Goal: Task Accomplishment & Management: Manage account settings

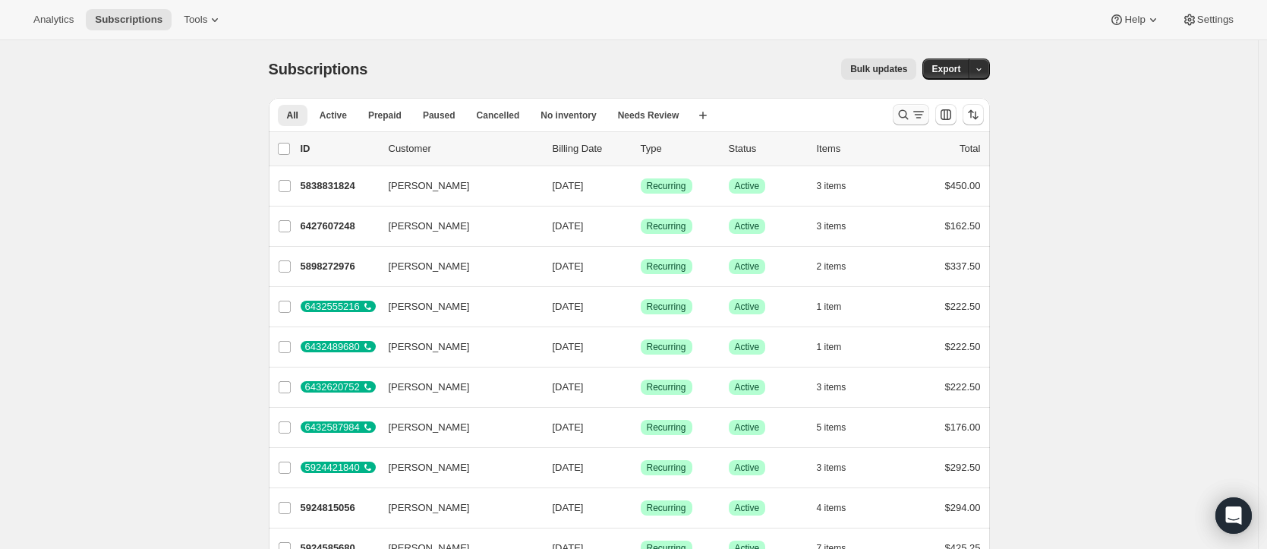
click at [899, 115] on icon "Search and filter results" at bounding box center [903, 114] width 15 height 15
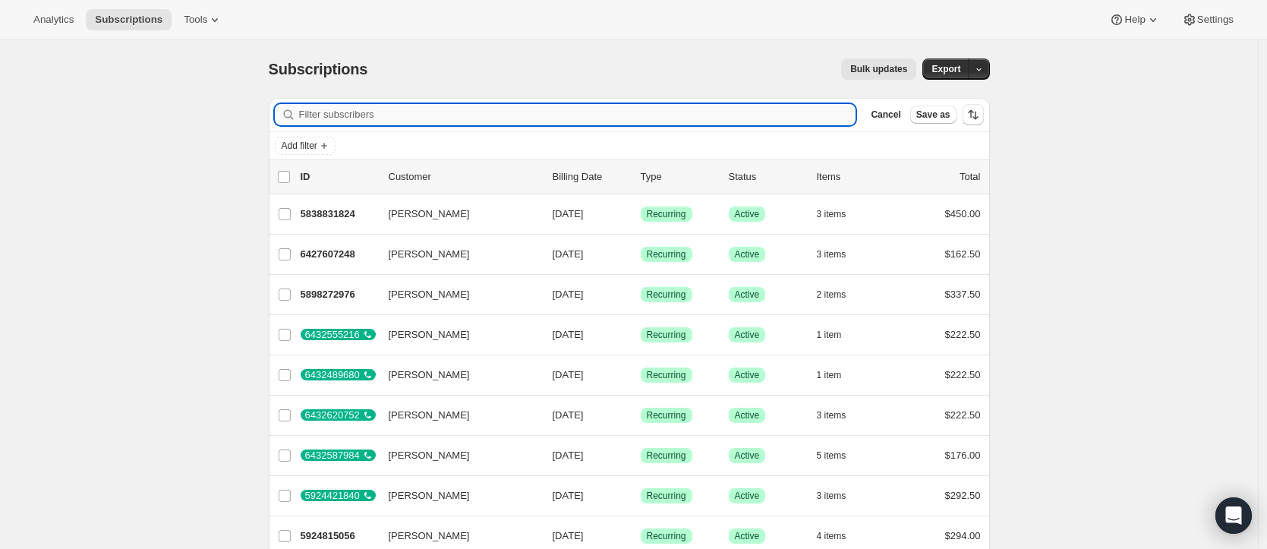
click at [376, 124] on input "Filter subscribers" at bounding box center [577, 114] width 557 height 21
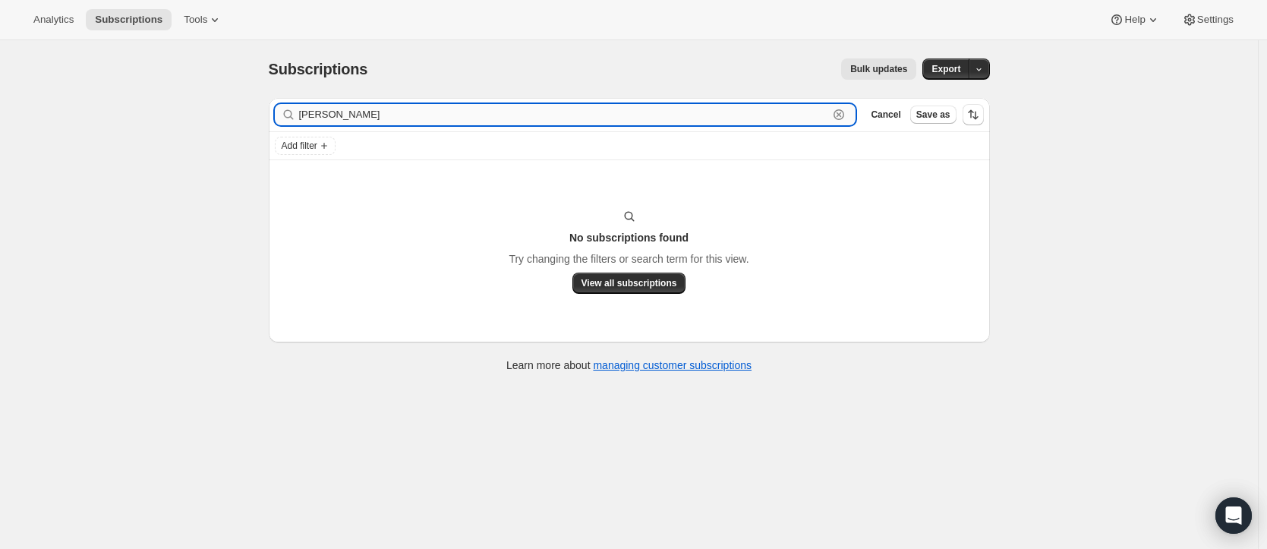
click at [366, 115] on input "david cree" at bounding box center [564, 114] width 530 height 21
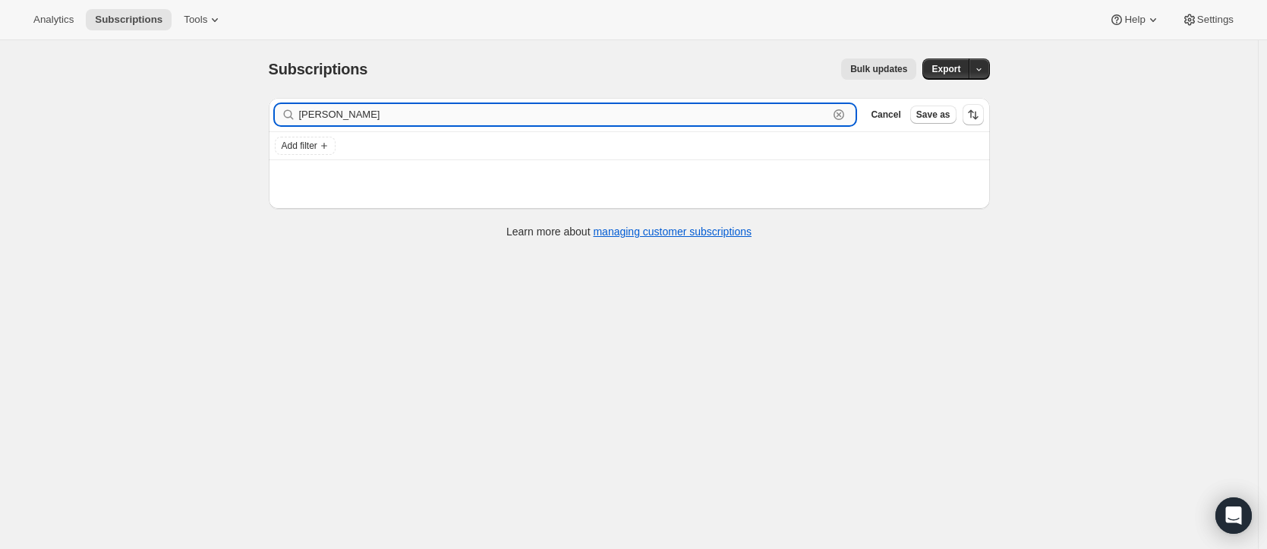
type input "david corn"
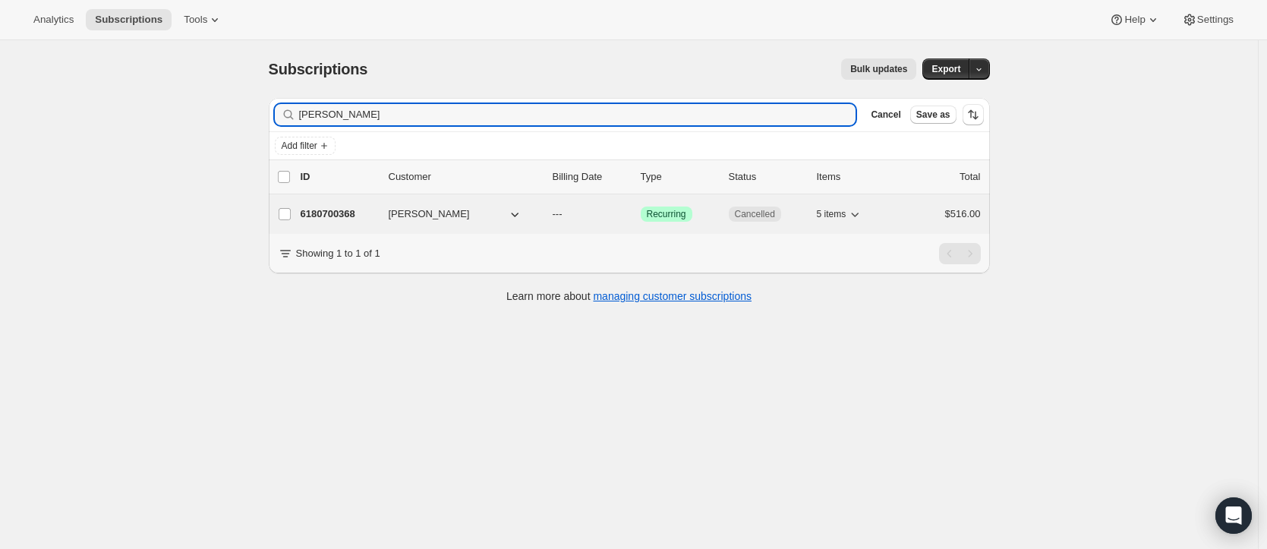
click at [399, 213] on span "David Corney" at bounding box center [429, 214] width 81 height 15
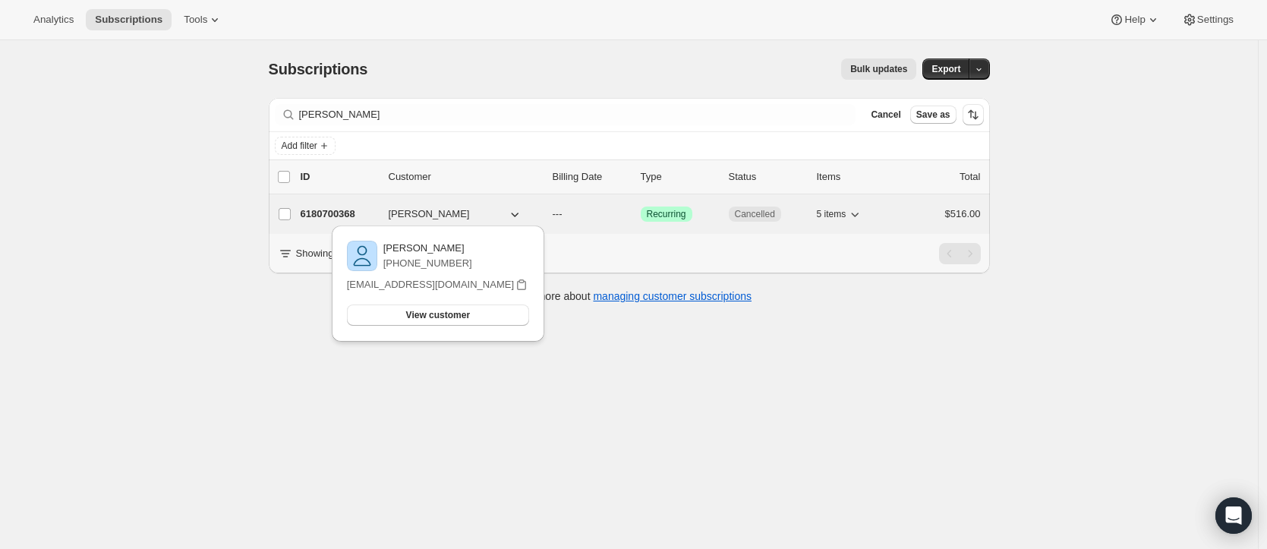
click at [339, 212] on p "6180700368" at bounding box center [339, 214] width 76 height 15
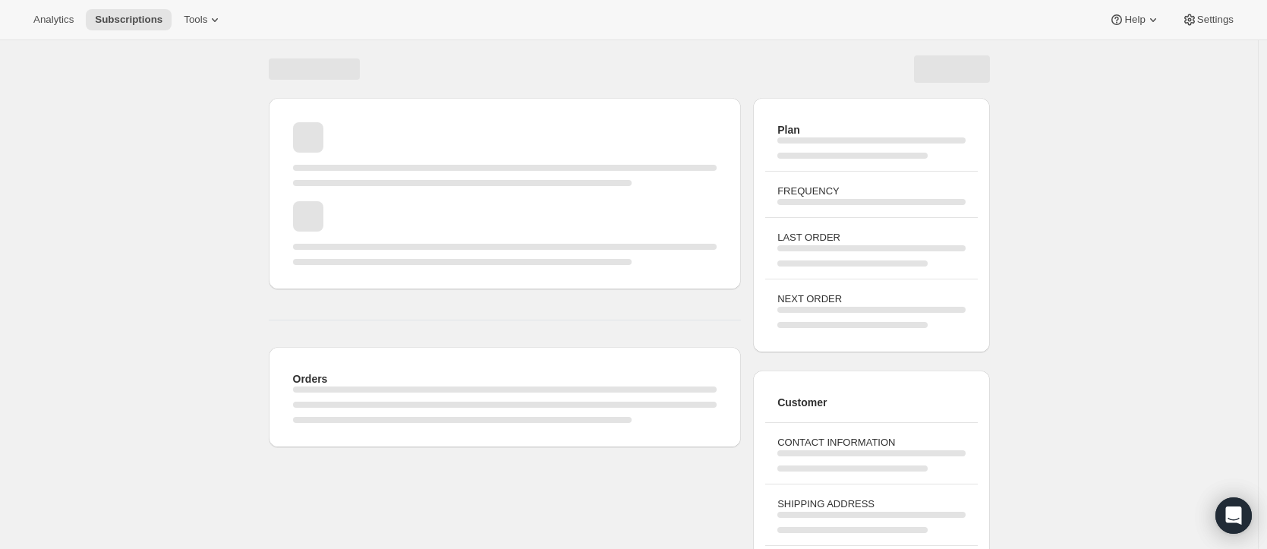
click at [429, 218] on div "Page loading" at bounding box center [505, 233] width 424 height 64
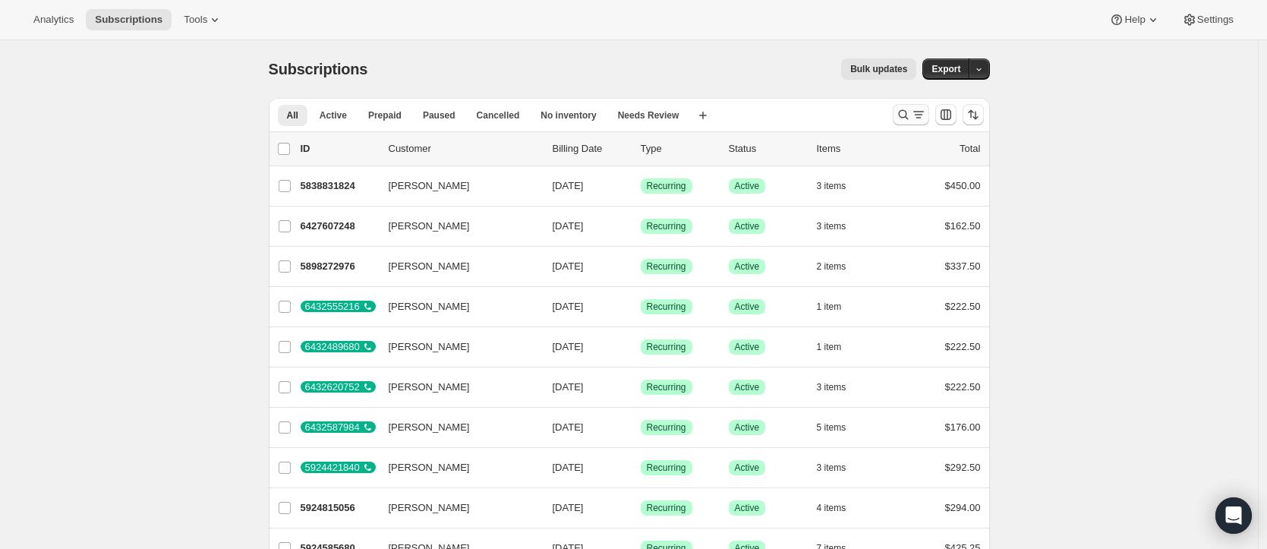
click at [911, 113] on icon "Search and filter results" at bounding box center [903, 114] width 15 height 15
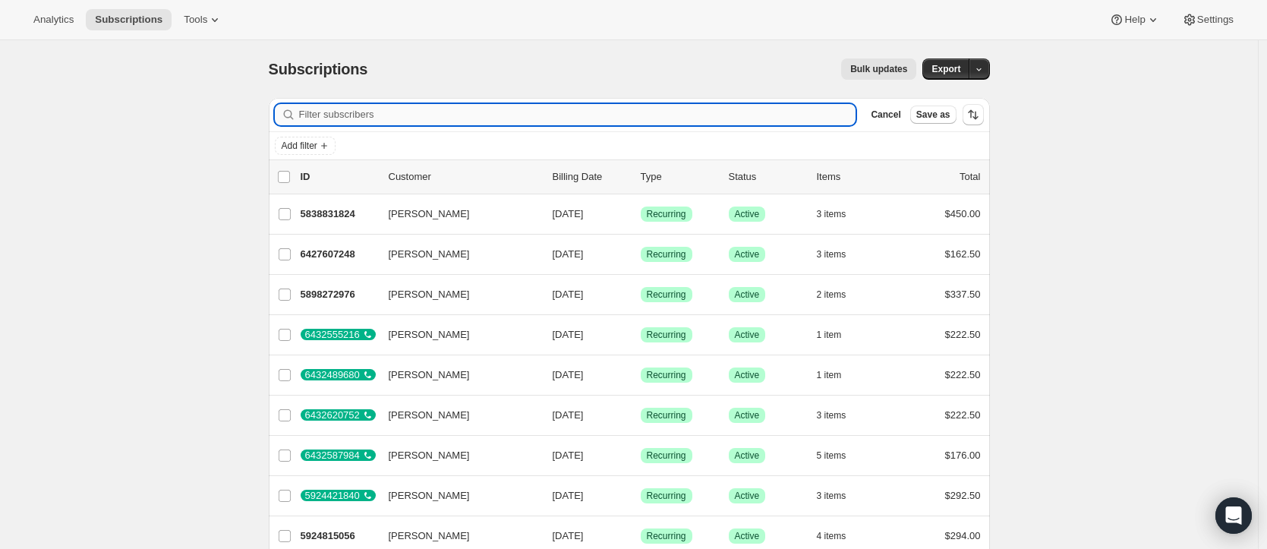
click at [397, 121] on input "Filter subscribers" at bounding box center [577, 114] width 557 height 21
click at [407, 83] on div "Subscriptions. This page is ready Subscriptions Bulk updates More actions Bulk …" at bounding box center [629, 69] width 721 height 58
click at [383, 119] on input "Filter subscribers" at bounding box center [577, 114] width 557 height 21
click at [381, 120] on input "Filter subscribers" at bounding box center [577, 114] width 557 height 21
click at [411, 113] on input "Filter subscribers" at bounding box center [577, 114] width 557 height 21
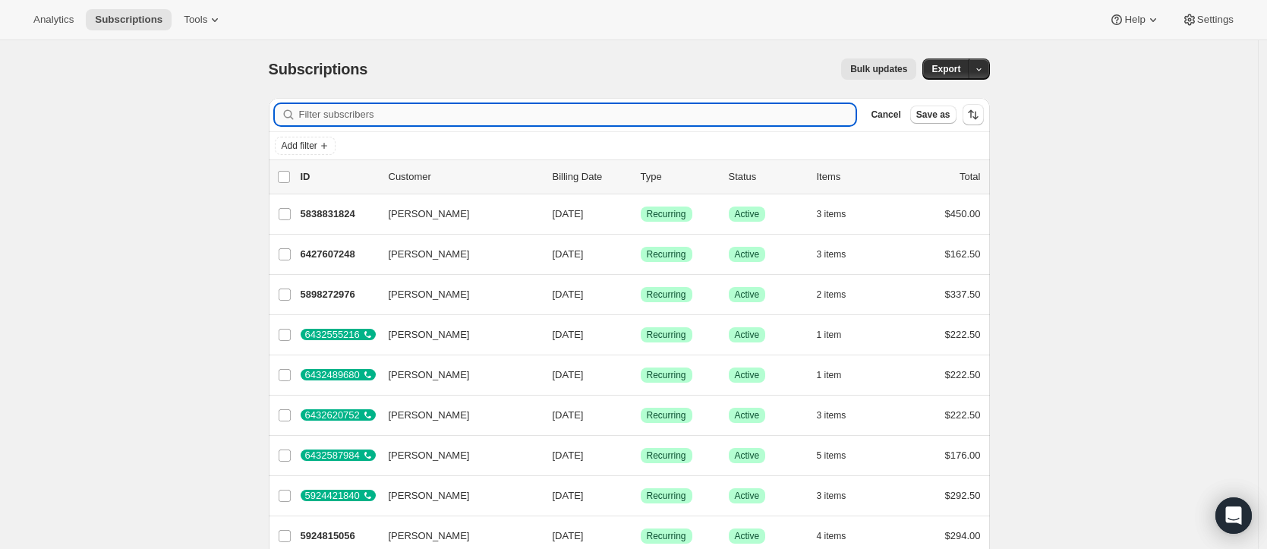
click at [410, 111] on input "Filter subscribers" at bounding box center [577, 114] width 557 height 21
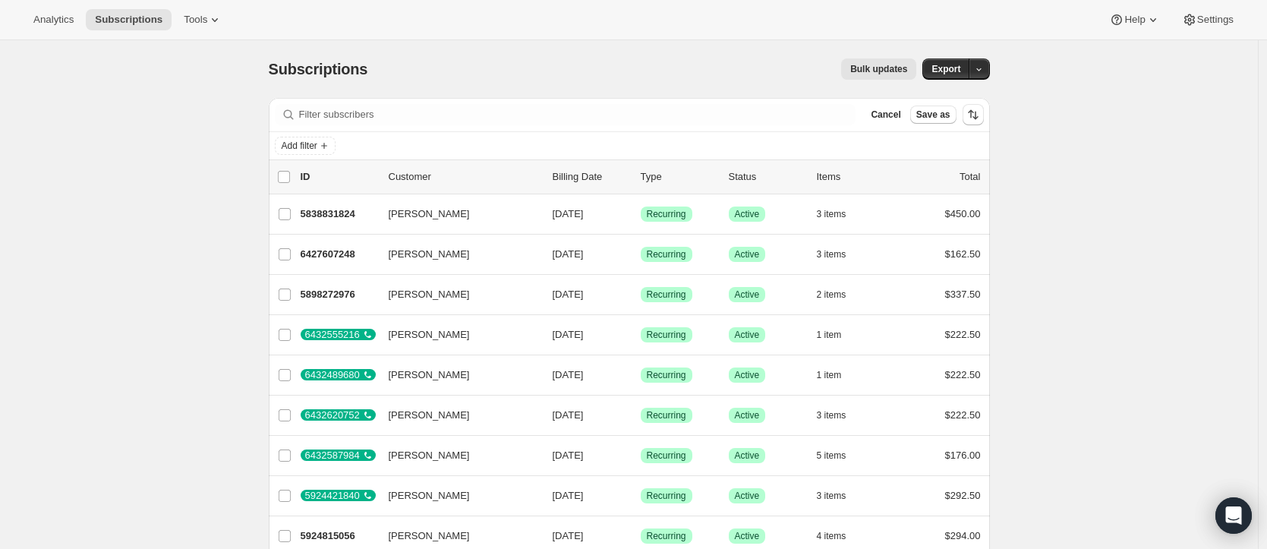
click at [490, 100] on div "Filter subscribers Cancel Save as" at bounding box center [629, 114] width 721 height 33
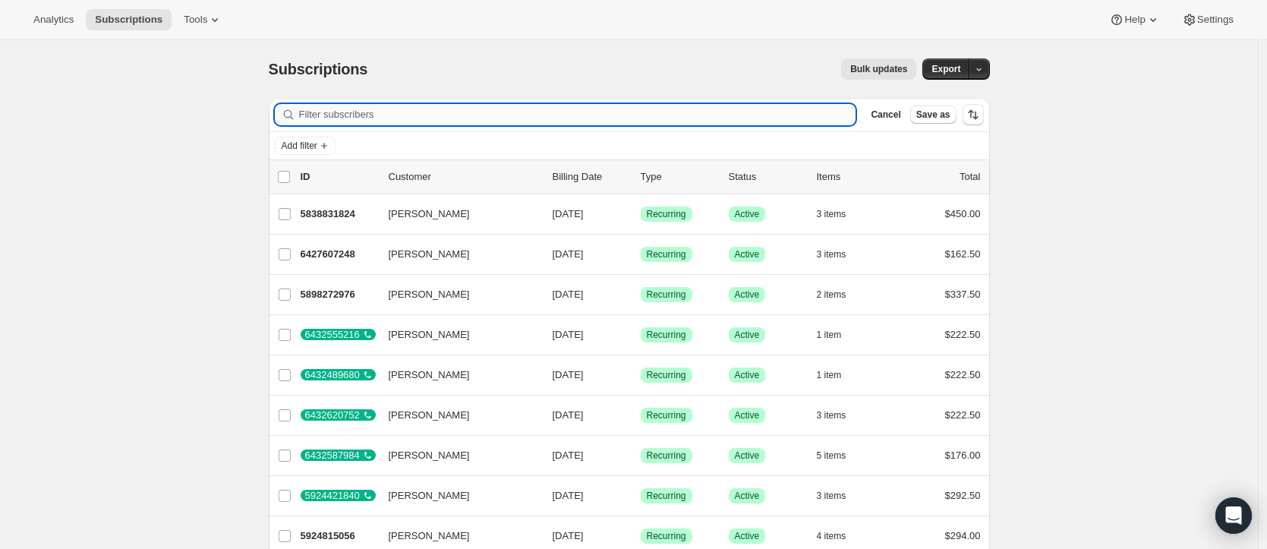
click at [476, 115] on input "Filter subscribers" at bounding box center [577, 114] width 557 height 21
click at [476, 114] on input "Filter subscribers" at bounding box center [577, 114] width 557 height 21
click at [372, 112] on input "Filter subscribers" at bounding box center [577, 114] width 557 height 21
